Goal: Task Accomplishment & Management: Manage account settings

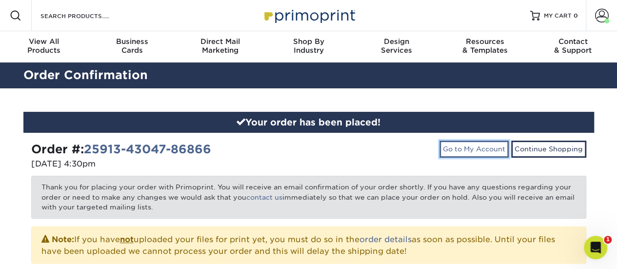
click at [453, 145] on link "Go to My Account" at bounding box center [474, 148] width 69 height 17
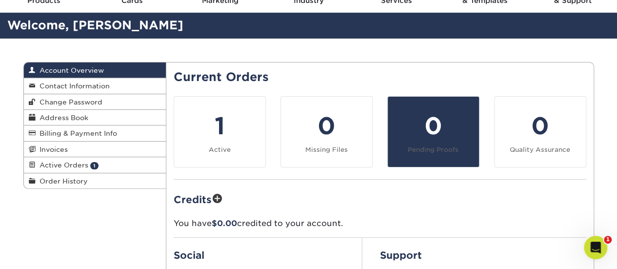
scroll to position [49, 0]
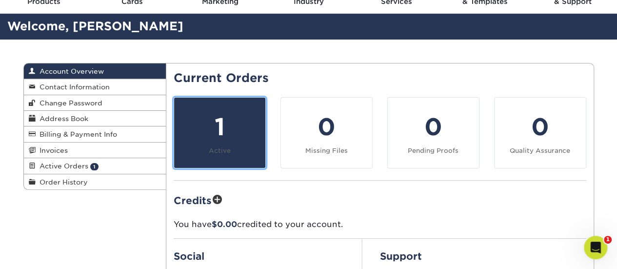
click at [243, 141] on div "1" at bounding box center [220, 126] width 80 height 35
